Goal: Obtain resource: Download file/media

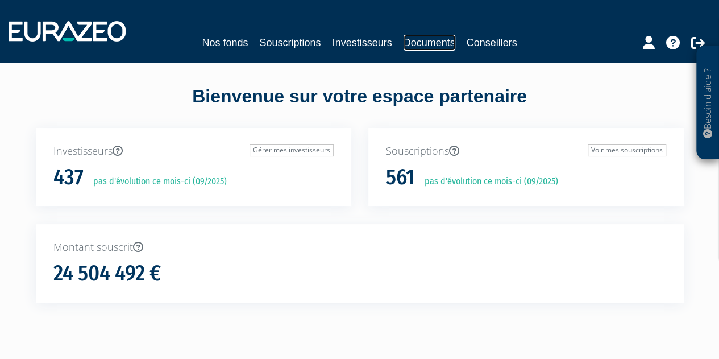
click at [417, 43] on link "Documents" at bounding box center [430, 43] width 52 height 16
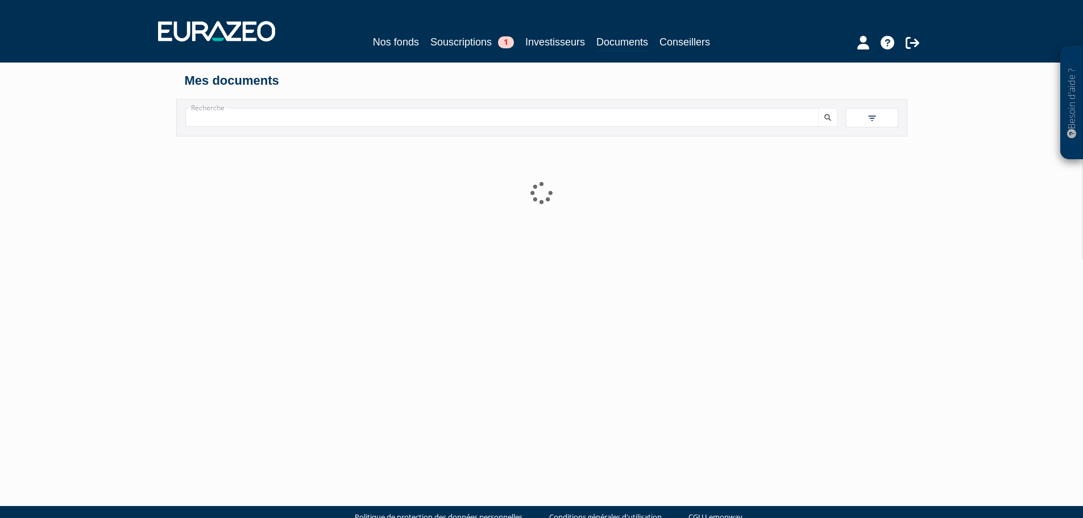
click at [377, 127] on div "Recherche Filtres Liste +" at bounding box center [541, 118] width 731 height 38
click at [383, 122] on input "Recherche" at bounding box center [501, 117] width 633 height 19
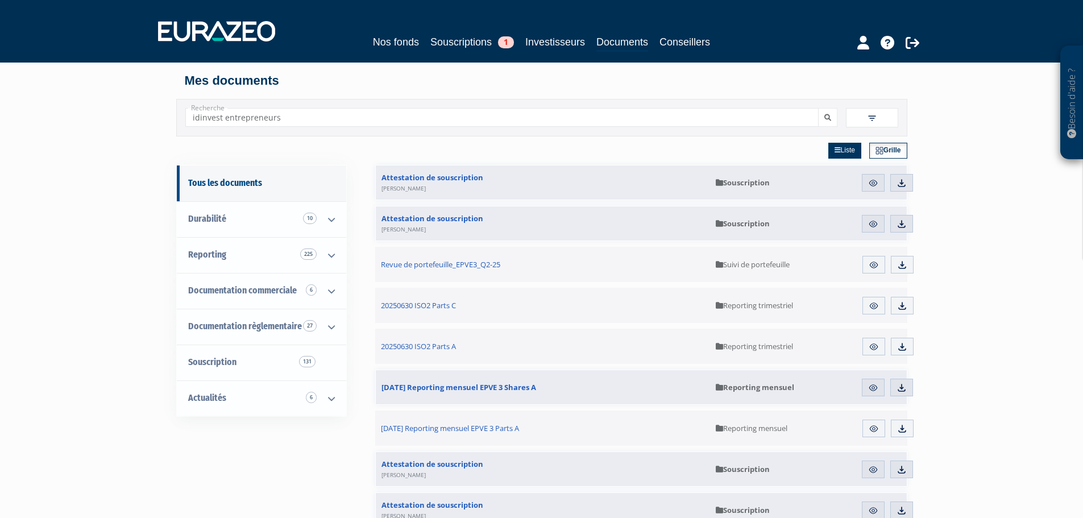
type input "idinvest entrepreneurs"
click at [439, 108] on button "submit" at bounding box center [827, 117] width 19 height 19
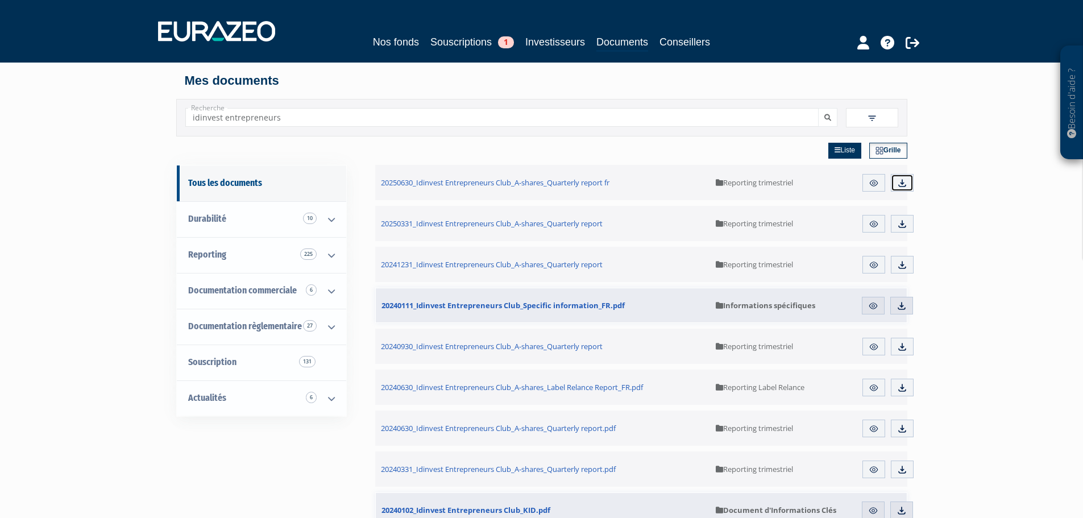
click at [439, 127] on img at bounding box center [902, 183] width 10 height 10
click at [439, 41] on link "Documents" at bounding box center [622, 43] width 52 height 18
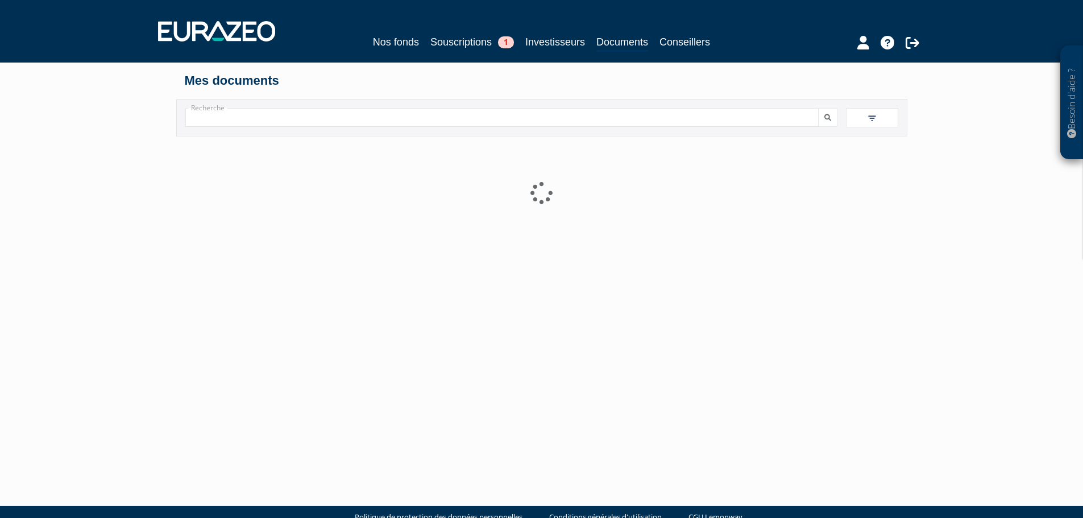
click at [387, 119] on input "Recherche" at bounding box center [501, 117] width 633 height 19
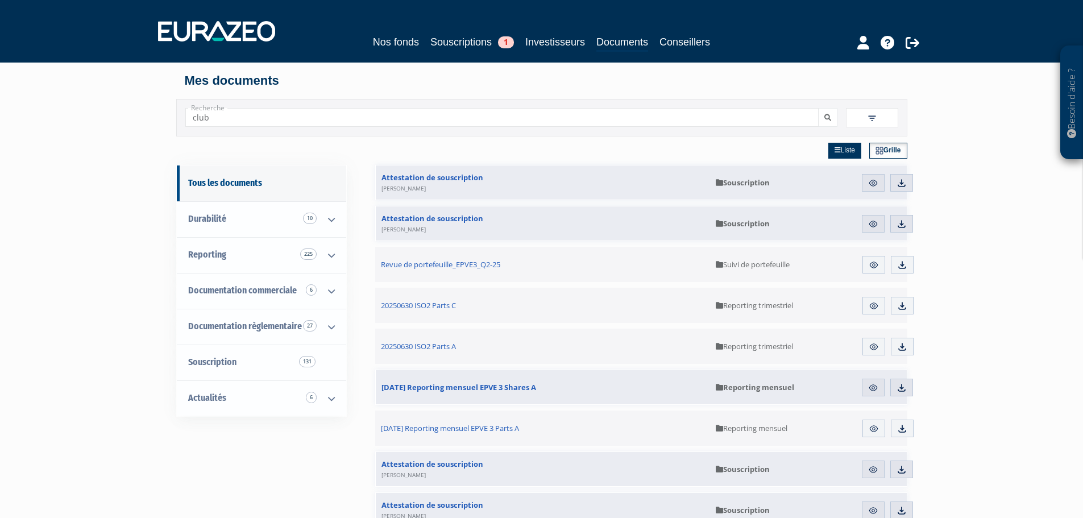
type input "club"
click at [818, 108] on button "submit" at bounding box center [827, 117] width 19 height 19
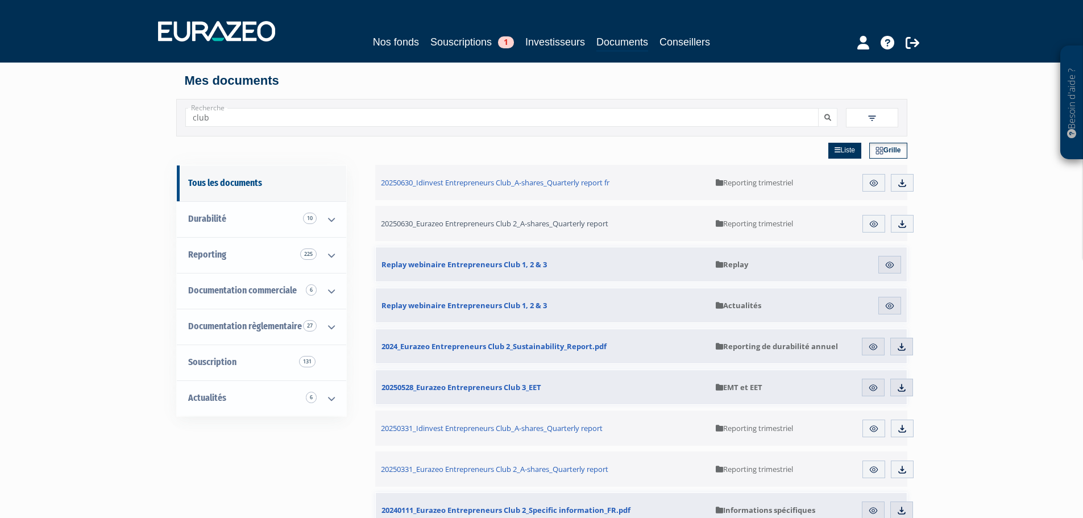
scroll to position [57, 0]
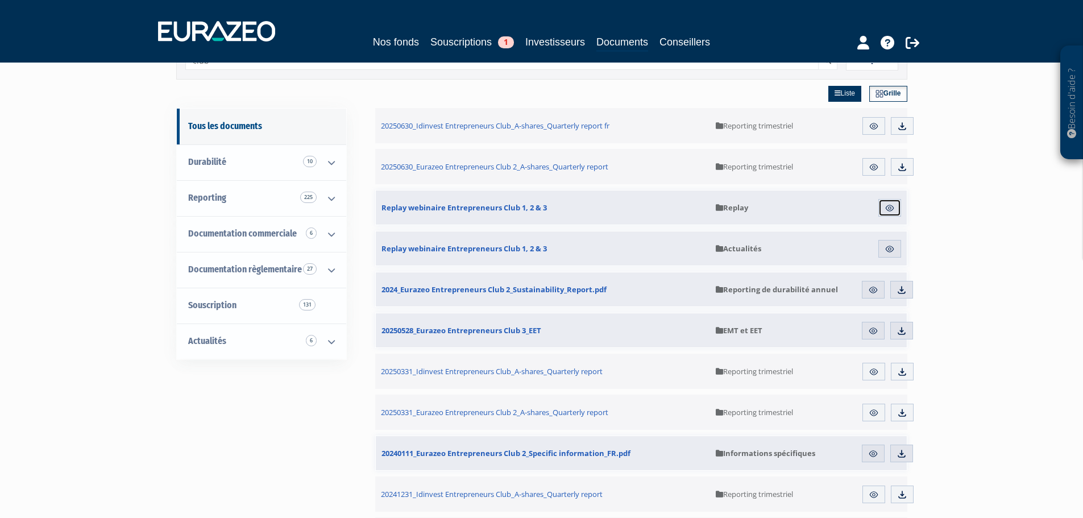
click at [892, 206] on img at bounding box center [889, 208] width 10 height 10
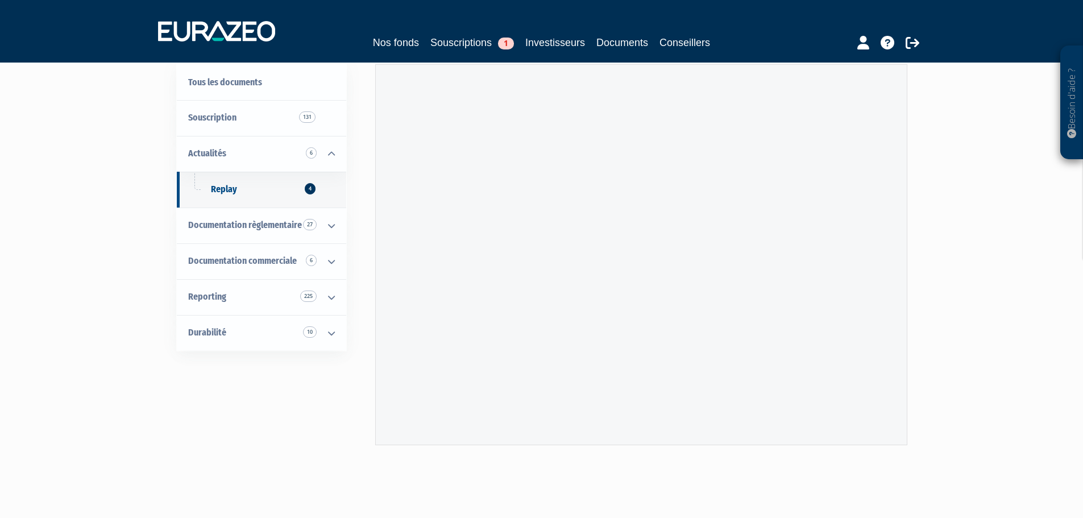
scroll to position [57, 0]
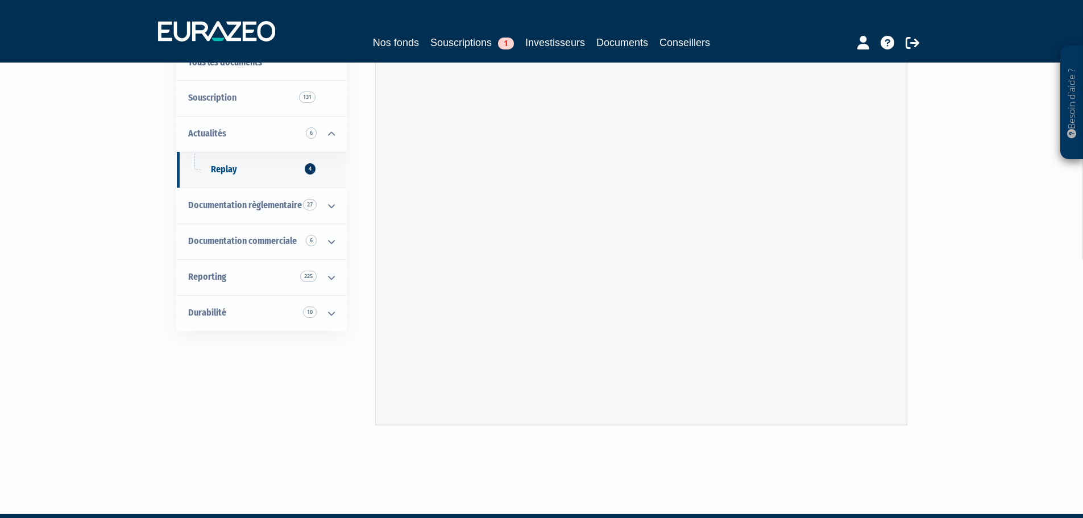
click at [950, 292] on div "Besoin d'aide ? × J'ai besoin d'aide Si vous avez une question à propos du fonc…" at bounding box center [541, 205] width 1083 height 525
